Goal: Information Seeking & Learning: Compare options

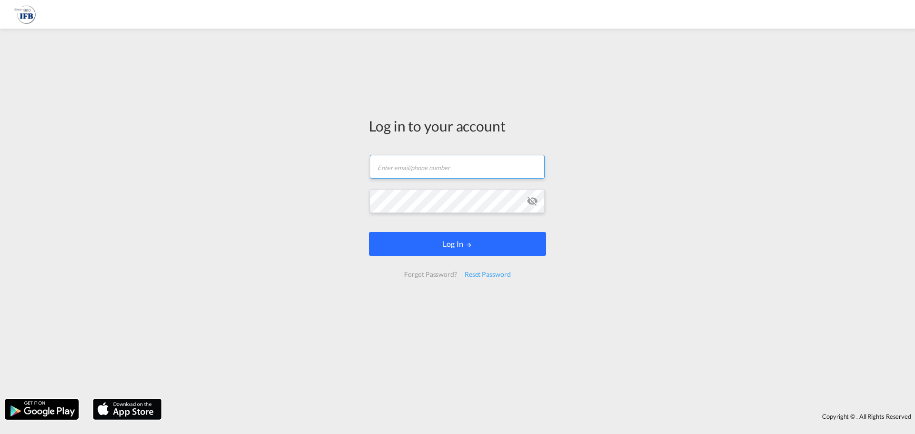
type input "[EMAIL_ADDRESS][PERSON_NAME][DOMAIN_NAME]"
click at [418, 242] on button "Log In" at bounding box center [457, 244] width 177 height 24
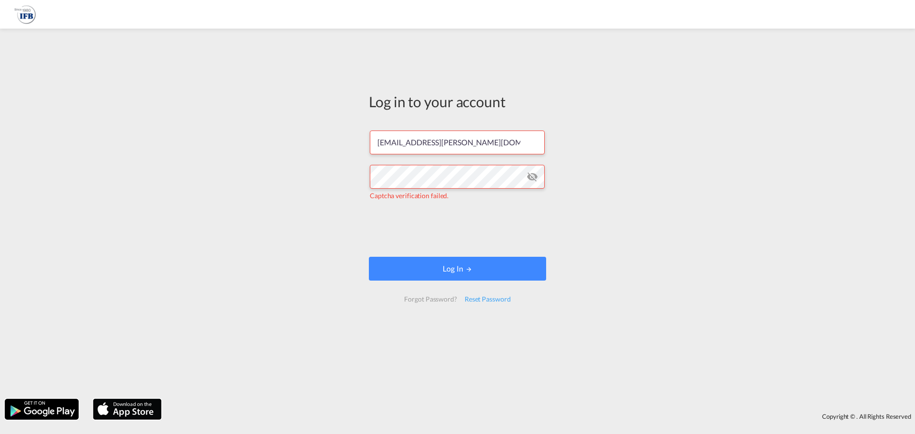
click at [498, 250] on form "[EMAIL_ADDRESS][PERSON_NAME][DOMAIN_NAME] Captcha verification failed. Log In F…" at bounding box center [457, 216] width 177 height 190
click at [495, 267] on button "Log In" at bounding box center [457, 269] width 177 height 24
